Goal: Task Accomplishment & Management: Complete application form

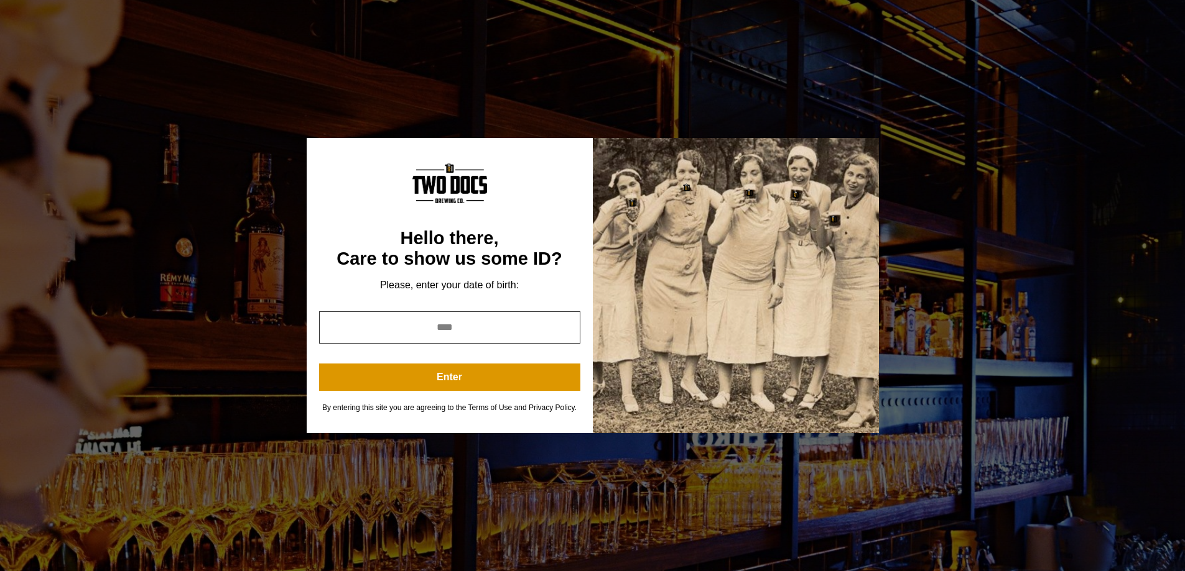
click at [563, 326] on input "*" at bounding box center [449, 328] width 261 height 32
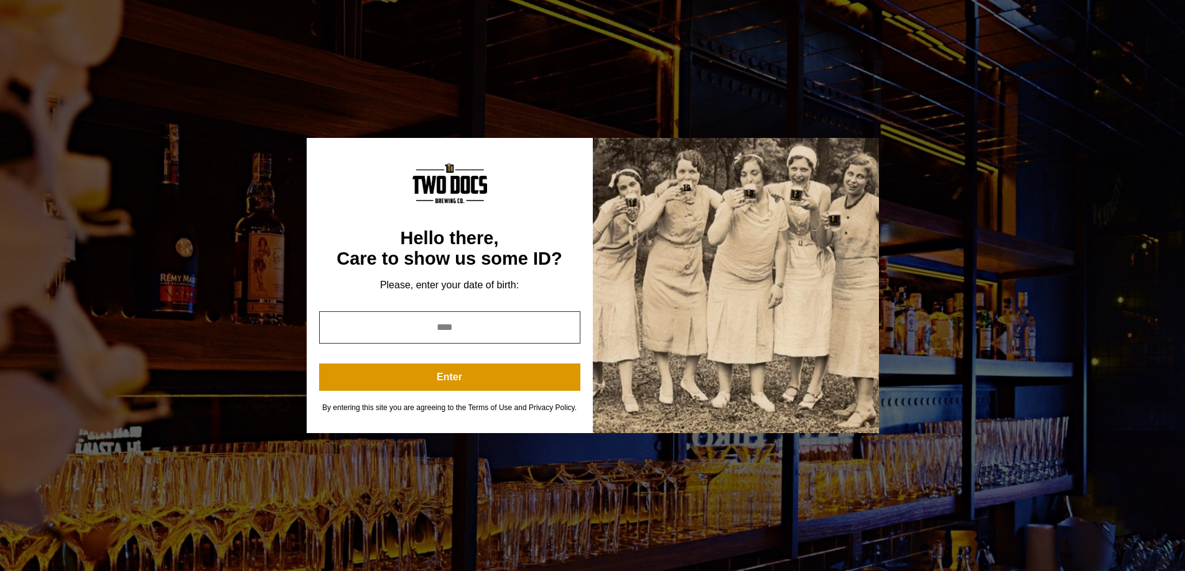
click at [563, 326] on input "*" at bounding box center [449, 328] width 261 height 32
type input "*"
click at [560, 325] on input "*" at bounding box center [449, 328] width 261 height 32
type input "****"
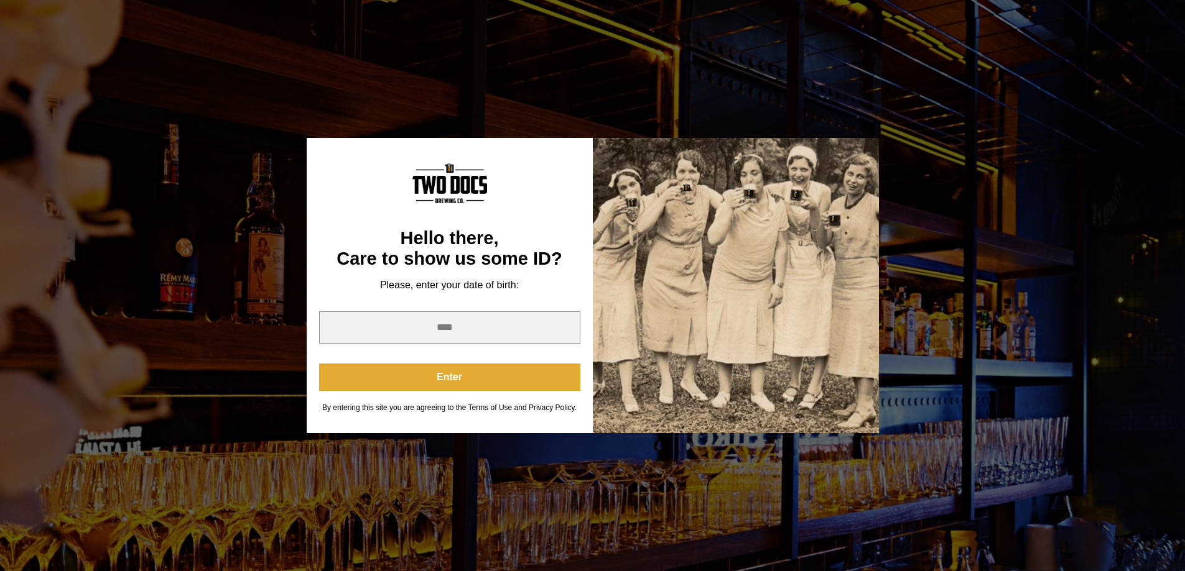
click at [446, 372] on button "Enter" at bounding box center [449, 377] width 261 height 27
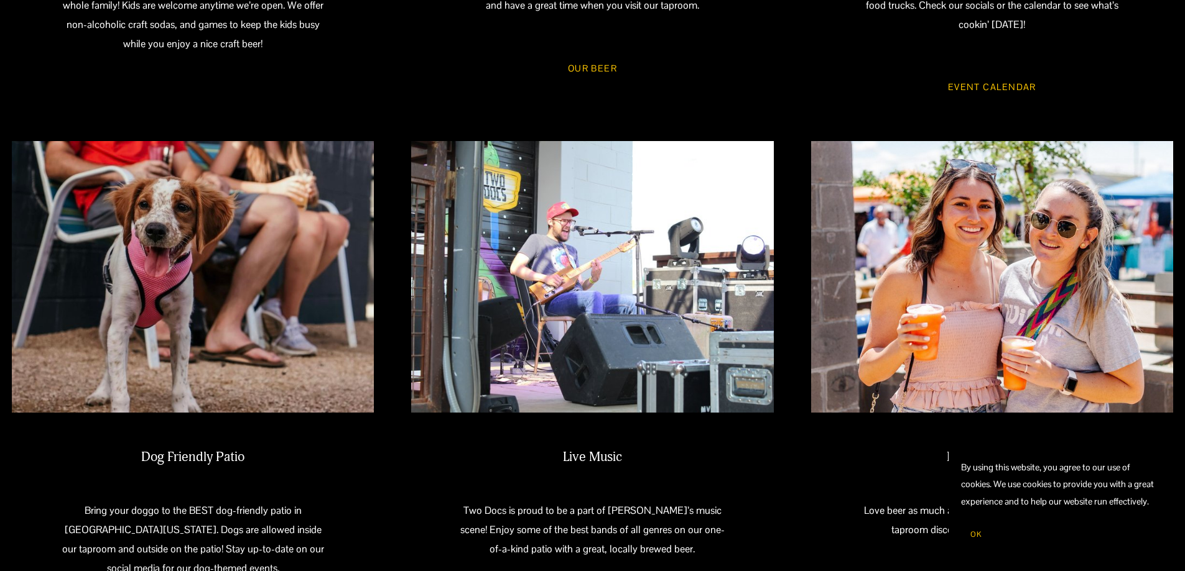
scroll to position [1057, 0]
